Goal: Information Seeking & Learning: Understand process/instructions

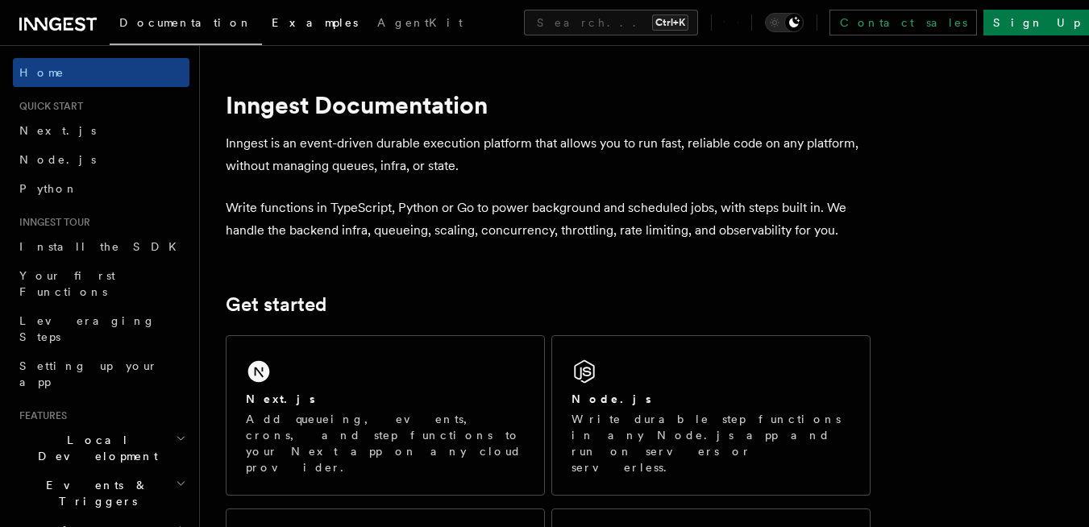
click at [272, 19] on span "Examples" at bounding box center [315, 22] width 86 height 13
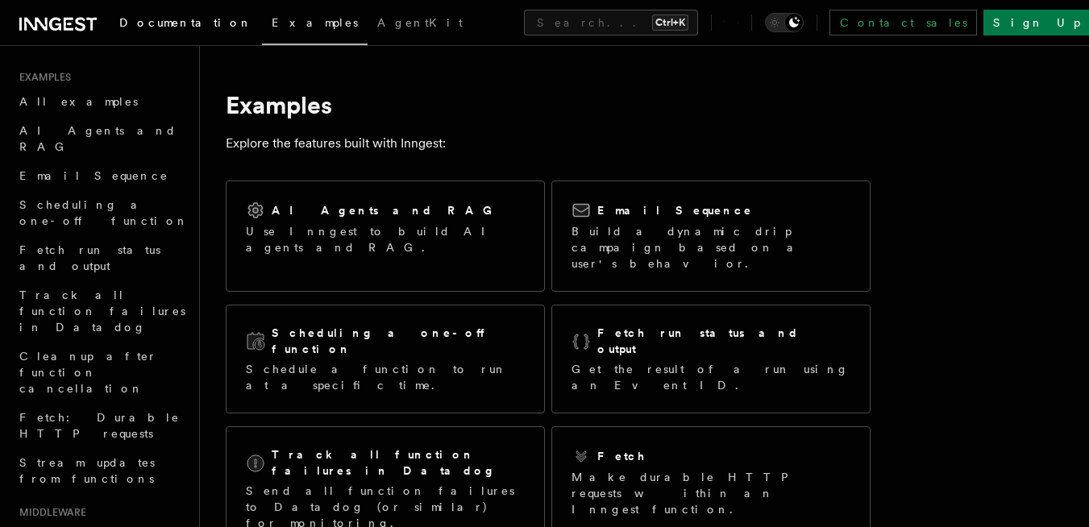
click at [156, 33] on link "Documentation" at bounding box center [186, 24] width 152 height 39
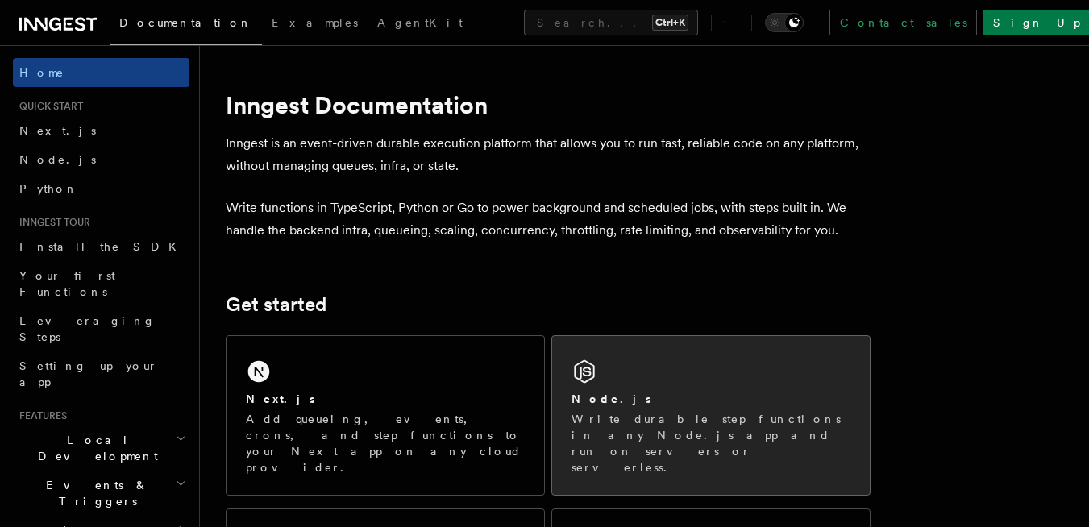
click at [644, 389] on div "Node.js Write durable step functions in any Node.js app and run on servers or s…" at bounding box center [711, 415] width 318 height 159
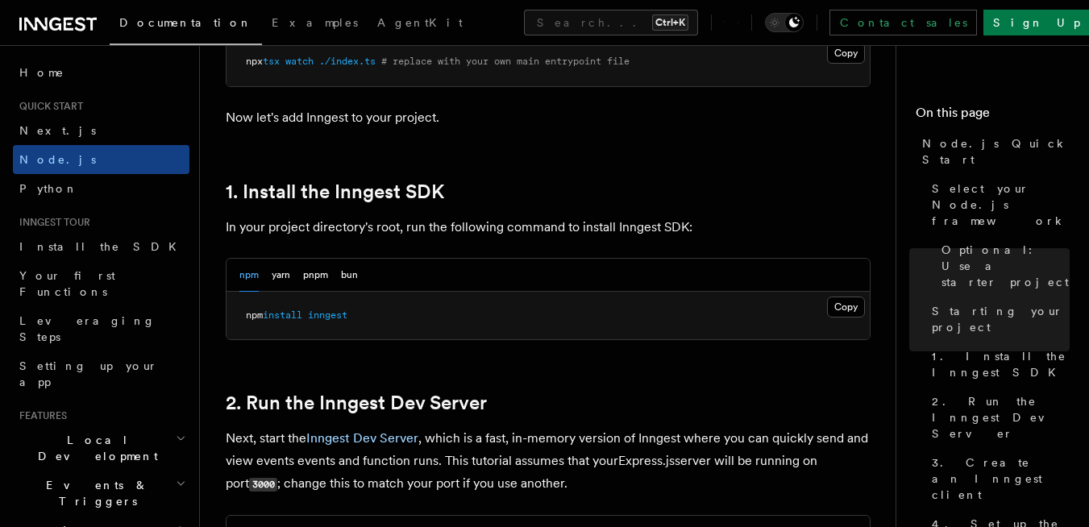
scroll to position [933, 0]
click at [843, 306] on button "Copy Copied" at bounding box center [846, 306] width 38 height 21
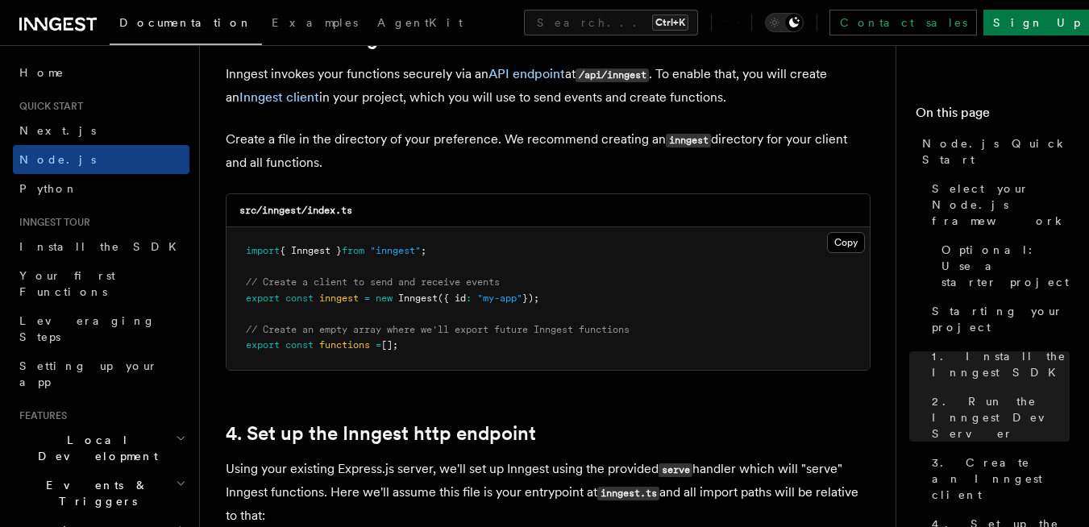
scroll to position [2070, 0]
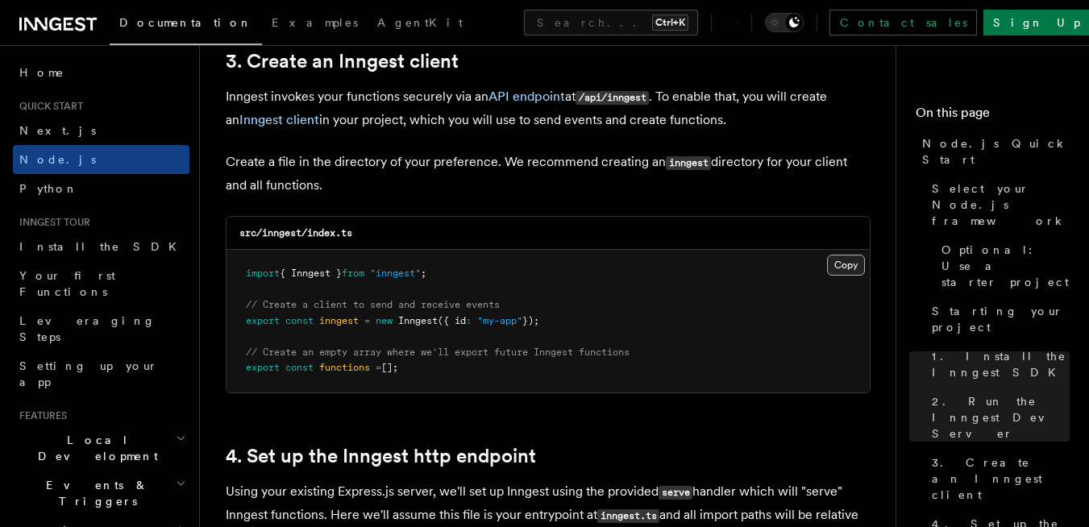
click at [847, 271] on button "Copy Copied" at bounding box center [846, 265] width 38 height 21
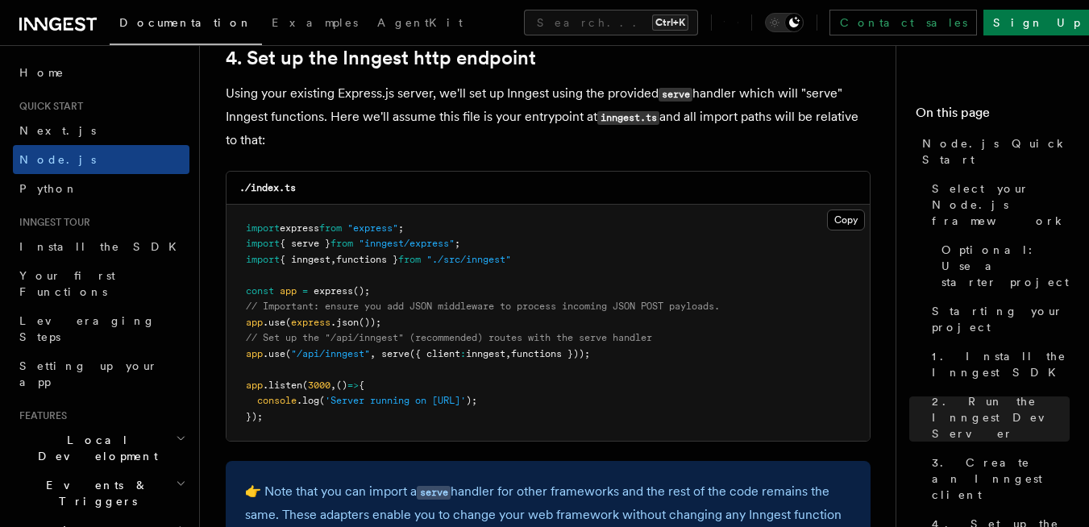
scroll to position [2469, 0]
click at [856, 223] on button "Copy Copied" at bounding box center [846, 219] width 38 height 21
click at [785, 253] on pre "import express from "express" ; import { serve } from "inngest/express" ; impor…" at bounding box center [548, 322] width 643 height 237
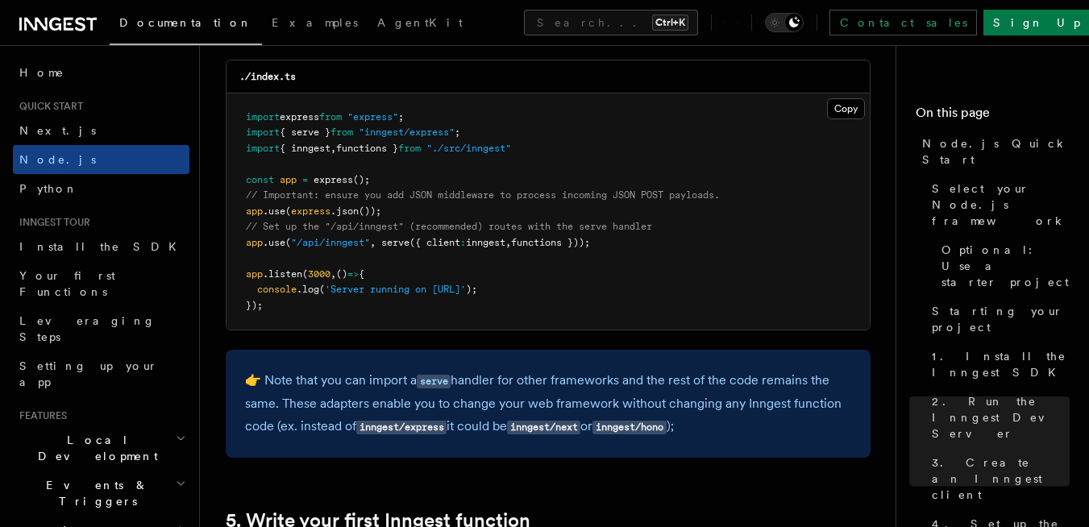
scroll to position [2591, 0]
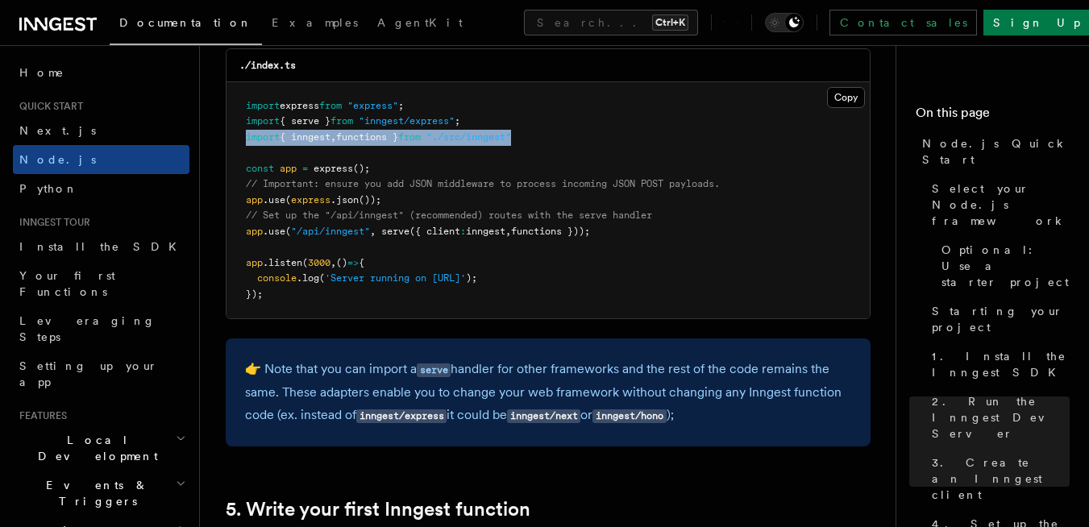
drag, startPoint x: 240, startPoint y: 137, endPoint x: 550, endPoint y: 142, distance: 309.6
click at [550, 142] on pre "import express from "express" ; import { serve } from "inngest/express" ; impor…" at bounding box center [548, 200] width 643 height 237
copy span "import { inngest , functions } from "./src/inngest""
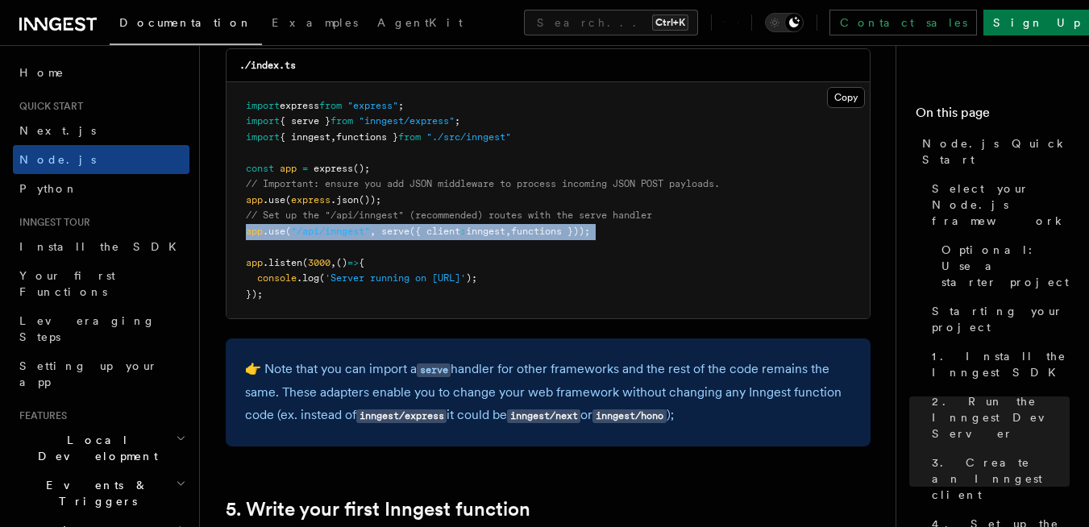
drag, startPoint x: 243, startPoint y: 231, endPoint x: 662, endPoint y: 245, distance: 418.7
click at [662, 245] on pre "import express from "express" ; import { serve } from "inngest/express" ; impor…" at bounding box center [548, 200] width 643 height 237
copy code "app .use ( "/api/inngest" , serve ({ client : inngest , functions }));"
click at [387, 226] on span "serve" at bounding box center [395, 231] width 28 height 11
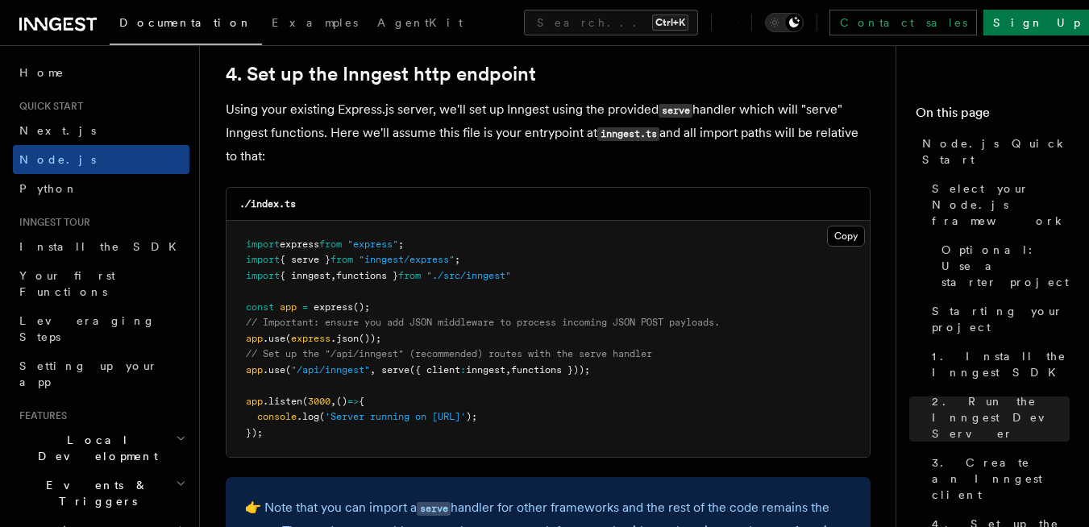
scroll to position [2453, 0]
